Goal: Transaction & Acquisition: Purchase product/service

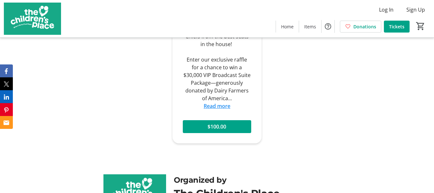
scroll to position [450, 0]
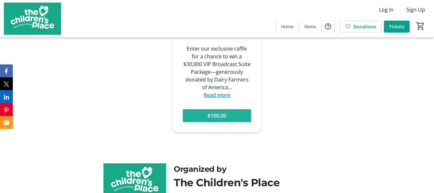
click at [219, 112] on span "$100.00" at bounding box center [217, 116] width 19 height 8
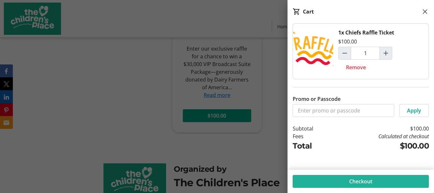
click at [356, 180] on span "Checkout" at bounding box center [360, 181] width 23 height 8
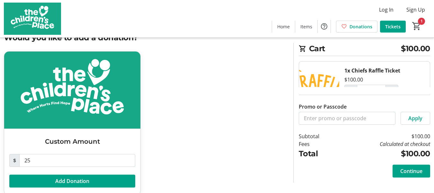
scroll to position [32, 0]
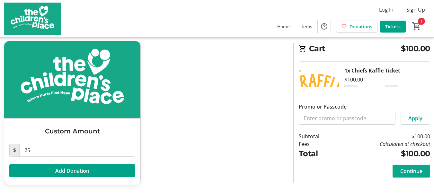
click at [411, 169] on span "Continue" at bounding box center [412, 171] width 22 height 8
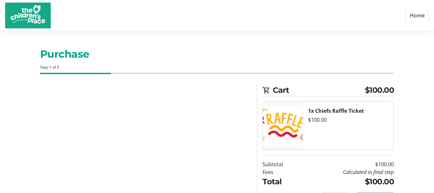
select select "US"
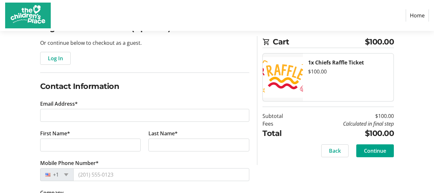
scroll to position [64, 0]
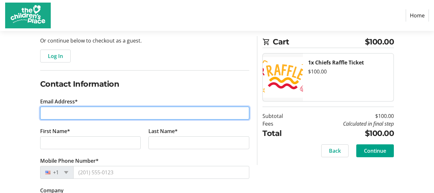
click at [57, 115] on input "Email Address*" at bounding box center [145, 112] width 210 height 13
type input "[EMAIL_ADDRESS][DOMAIN_NAME]"
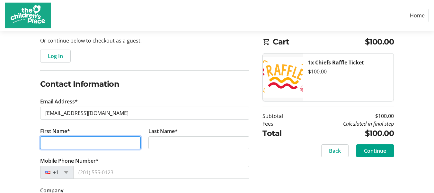
type input "[PERSON_NAME]"
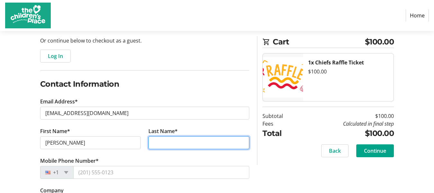
type input "[PERSON_NAME]"
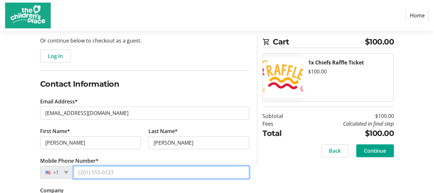
type input "[PHONE_NUMBER]"
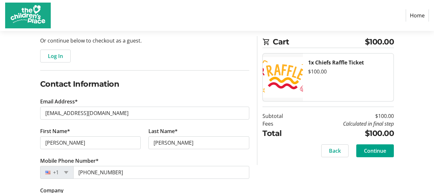
type input "[STREET_ADDRESS]"
type input "[US_STATE][GEOGRAPHIC_DATA]"
select select "MO"
type input "64114"
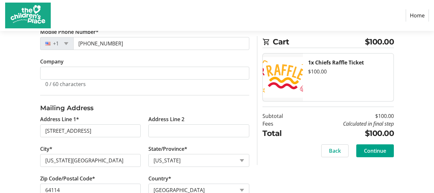
scroll to position [212, 0]
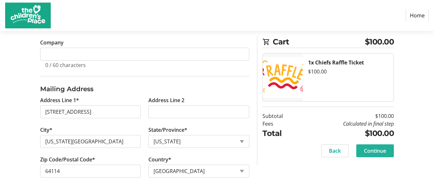
click at [379, 151] on span "Continue" at bounding box center [375, 151] width 22 height 8
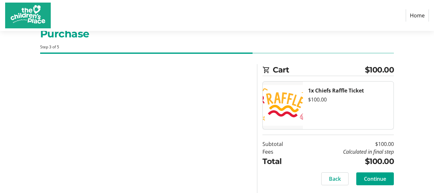
scroll to position [20, 0]
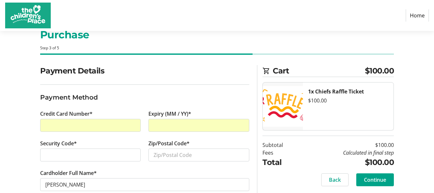
scroll to position [33, 0]
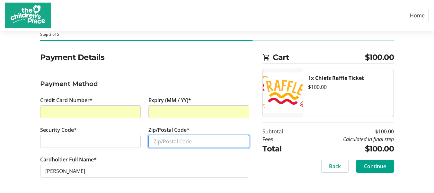
click at [183, 136] on input "Zip/Postal Code*" at bounding box center [199, 141] width 101 height 13
type input "64114"
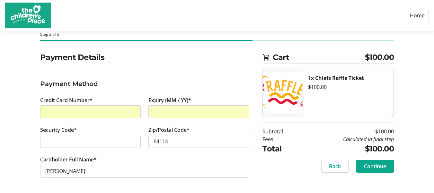
click at [375, 165] on span "Continue" at bounding box center [375, 166] width 22 height 8
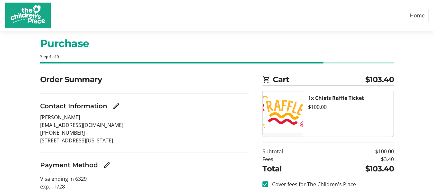
scroll to position [48, 0]
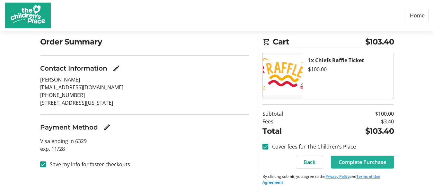
click at [352, 161] on span "Complete Purchase" at bounding box center [363, 162] width 48 height 8
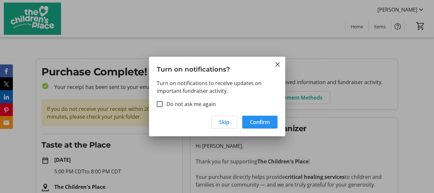
click at [256, 122] on span "Confirm" at bounding box center [260, 122] width 20 height 8
